Goal: Task Accomplishment & Management: Manage account settings

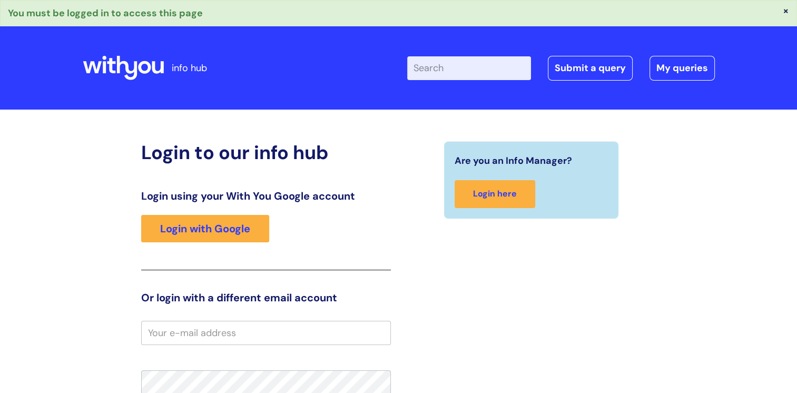
click at [221, 334] on input "email" at bounding box center [266, 333] width 250 height 24
type input "[EMAIL_ADDRESS][DOMAIN_NAME]"
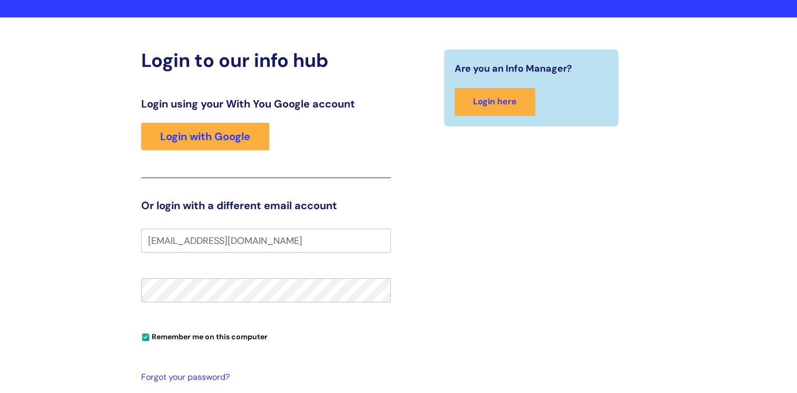
scroll to position [105, 0]
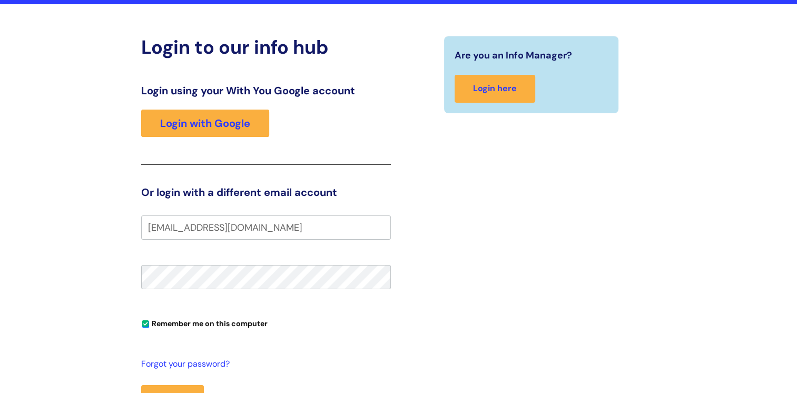
click at [0, 280] on html "× You must be logged in to access this page info hub Enter your search term her…" at bounding box center [398, 91] width 797 height 393
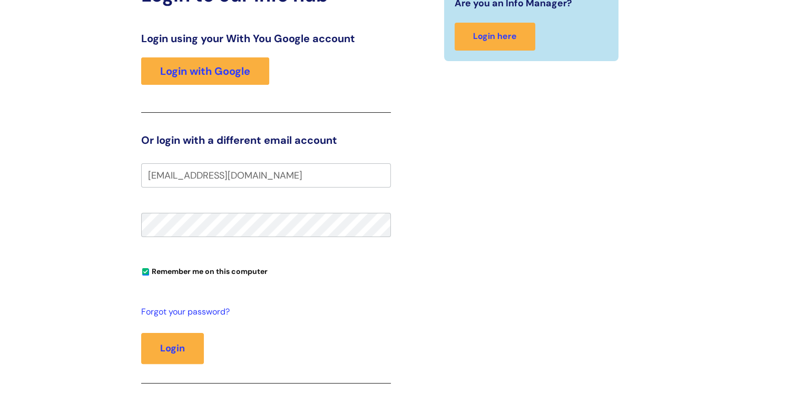
scroll to position [158, 0]
click at [188, 347] on button "Login" at bounding box center [172, 348] width 63 height 31
